Goal: Navigation & Orientation: Find specific page/section

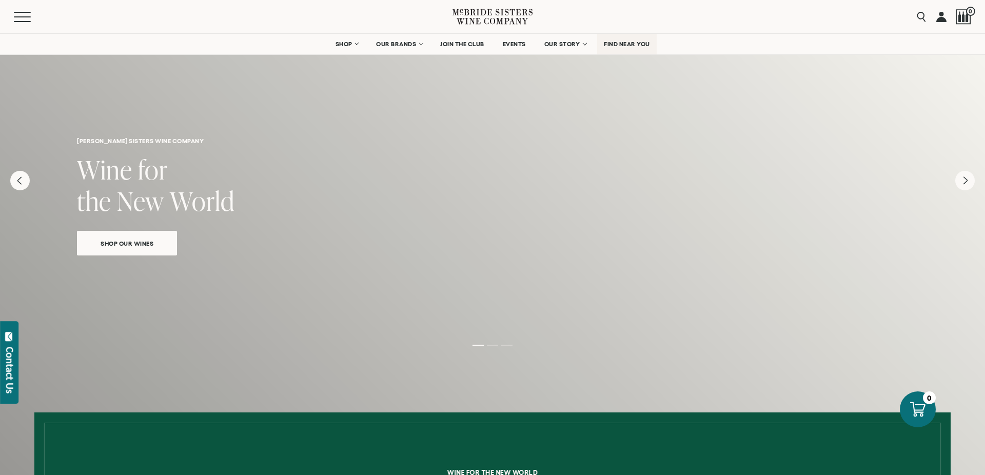
click at [637, 46] on span "FIND NEAR YOU" at bounding box center [627, 44] width 46 height 7
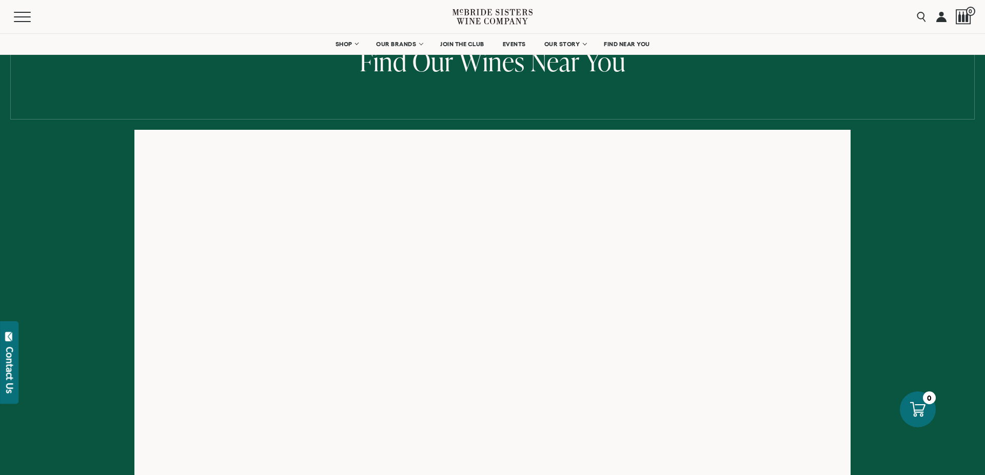
scroll to position [125, 0]
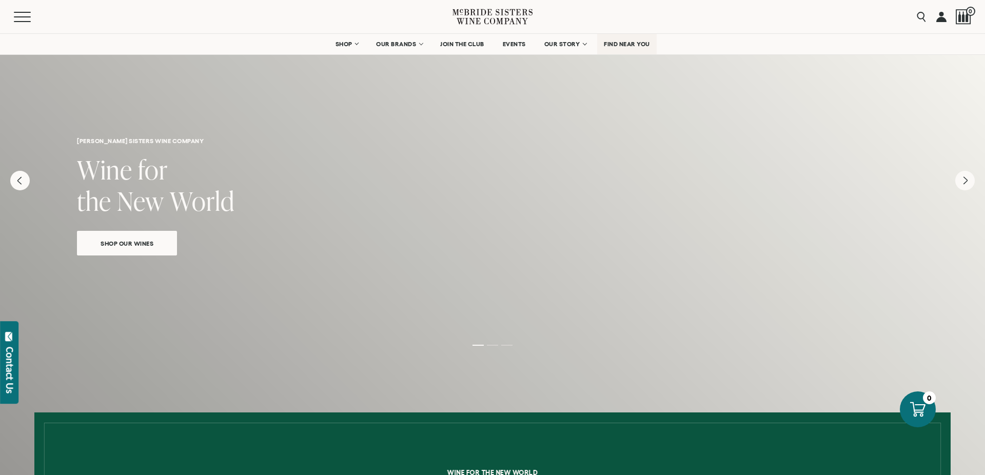
click at [649, 43] on span "FIND NEAR YOU" at bounding box center [627, 44] width 46 height 7
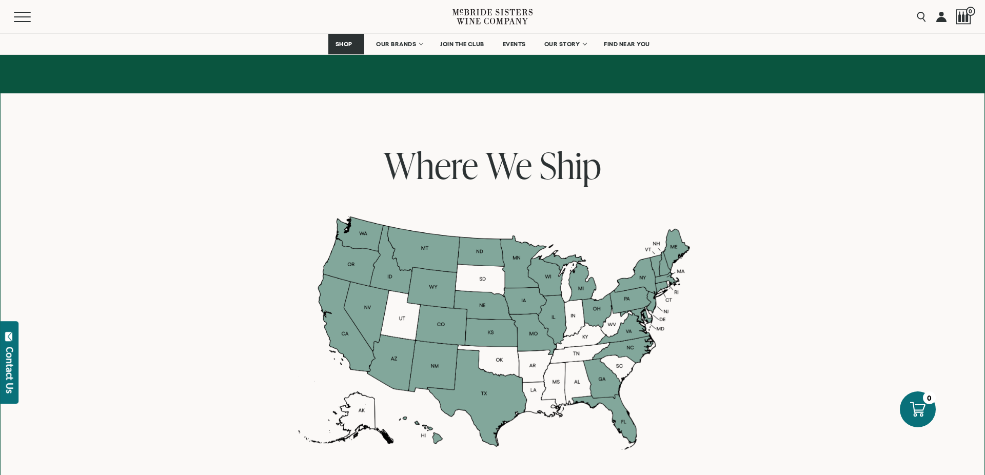
scroll to position [730, 0]
